Goal: Information Seeking & Learning: Learn about a topic

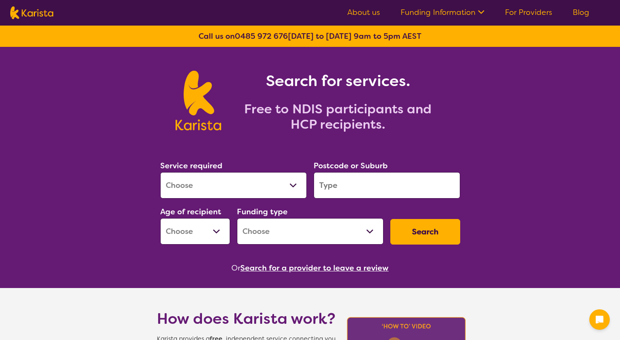
click at [211, 187] on select "Allied Health Assistant Assessment ([MEDICAL_DATA] or [MEDICAL_DATA]) Behaviour…" at bounding box center [233, 185] width 147 height 26
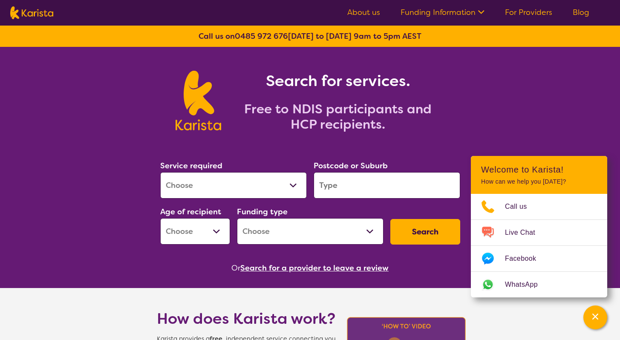
select select "[MEDICAL_DATA]"
click at [160, 172] on select "Allied Health Assistant Assessment ([MEDICAL_DATA] or [MEDICAL_DATA]) Behaviour…" at bounding box center [233, 185] width 147 height 26
click at [342, 187] on input "search" at bounding box center [387, 185] width 147 height 26
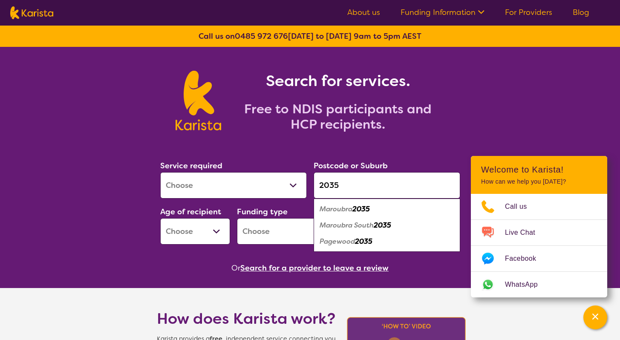
type input "2035"
click at [366, 208] on em "2035" at bounding box center [360, 208] width 17 height 9
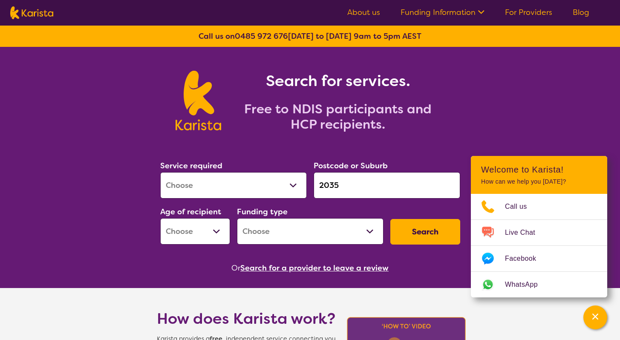
click at [171, 232] on select "Early Childhood - 0 to 9 Child - 10 to 11 Adolescent - 12 to 17 Adult - 18 to 6…" at bounding box center [195, 231] width 70 height 26
select select "AD"
click at [160, 218] on select "Early Childhood - 0 to 9 Child - 10 to 11 Adolescent - 12 to 17 Adult - 18 to 6…" at bounding box center [195, 231] width 70 height 26
click at [274, 229] on select "Home Care Package (HCP) National Disability Insurance Scheme (NDIS) I don't know" at bounding box center [310, 231] width 147 height 26
select select "NDIS"
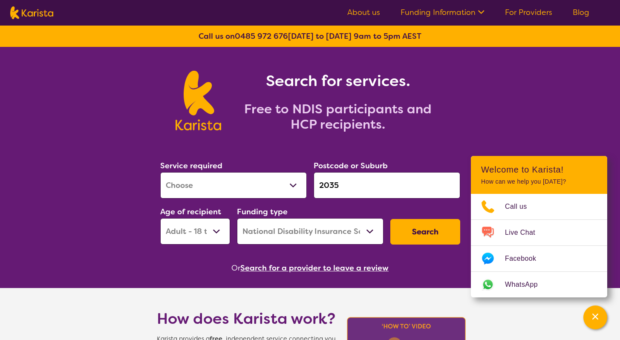
click at [237, 218] on select "Home Care Package (HCP) National Disability Insurance Scheme (NDIS) I don't know" at bounding box center [310, 231] width 147 height 26
click at [418, 228] on button "Search" at bounding box center [425, 232] width 70 height 26
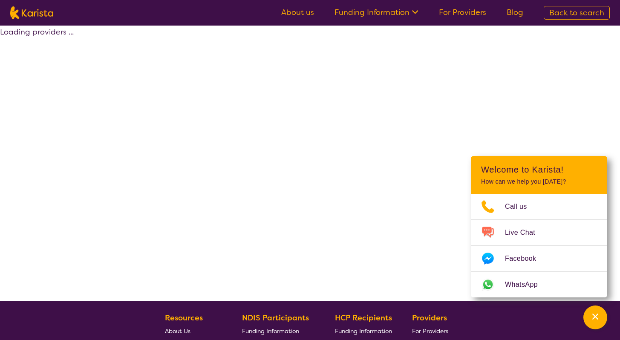
select select "by_score"
